Goal: Find specific page/section: Find specific page/section

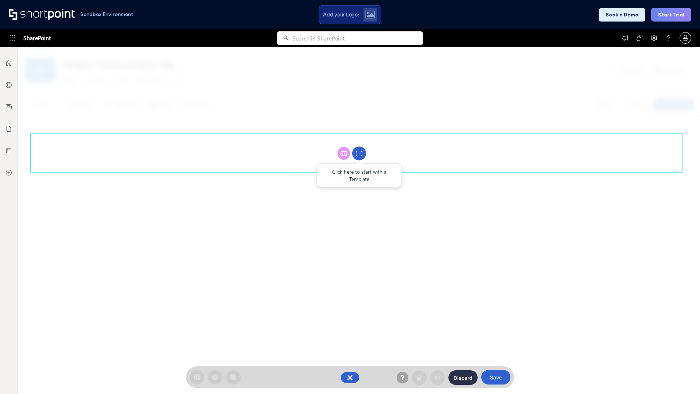
click at [359, 153] on circle at bounding box center [359, 153] width 14 height 14
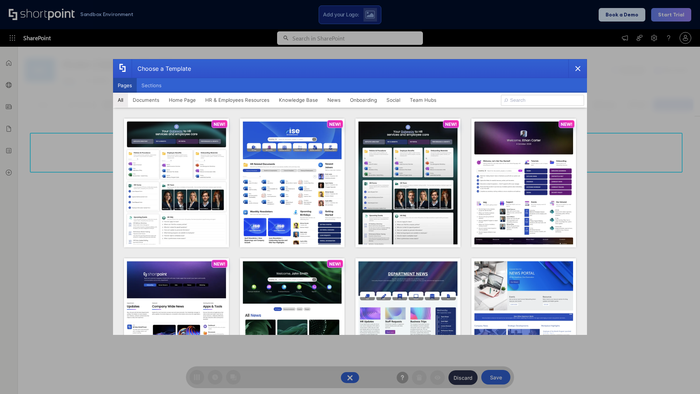
click at [125, 85] on button "Pages" at bounding box center [125, 85] width 24 height 15
type input "News Portal 4"
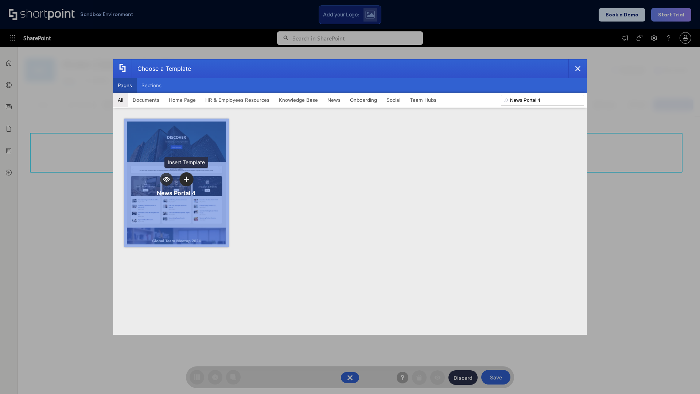
click at [186, 179] on icon "template selector" at bounding box center [186, 178] width 5 height 5
